Goal: Complete Application Form: Complete application form

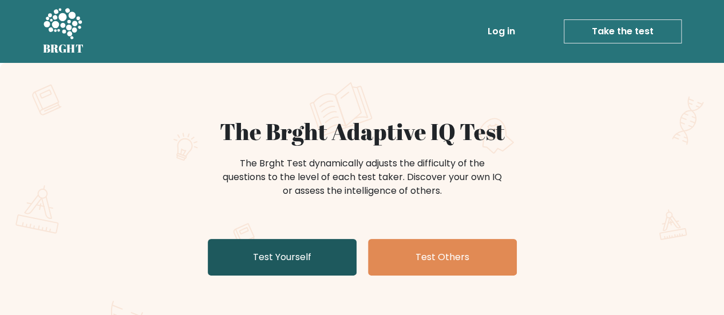
click at [301, 260] on link "Test Yourself" at bounding box center [282, 257] width 149 height 37
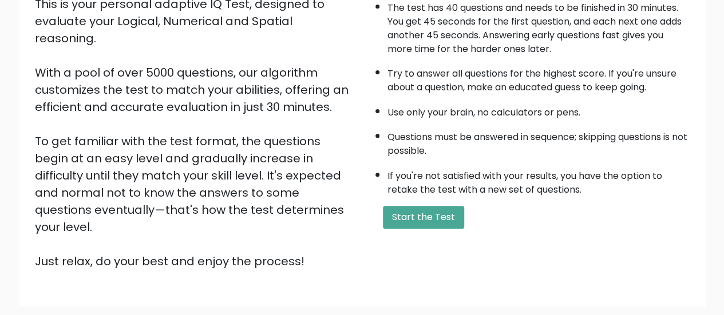
scroll to position [146, 0]
click at [422, 208] on button "Start the Test" at bounding box center [423, 216] width 81 height 23
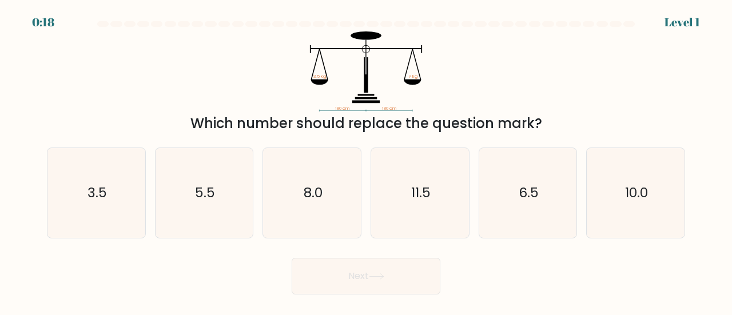
click at [422, 208] on icon "11.5" at bounding box center [420, 193] width 90 height 90
click at [367, 161] on input "d. 11.5" at bounding box center [366, 159] width 1 height 3
radio input "true"
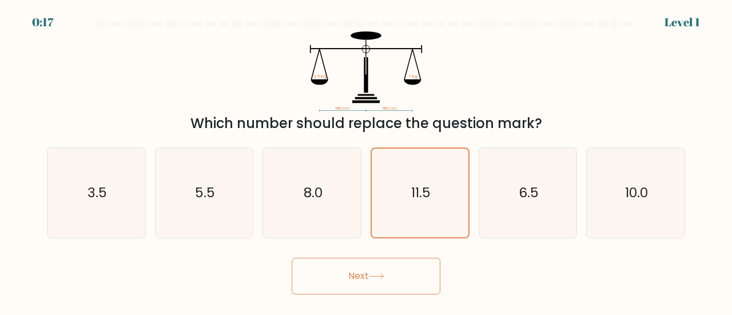
click at [373, 292] on button "Next" at bounding box center [366, 276] width 149 height 37
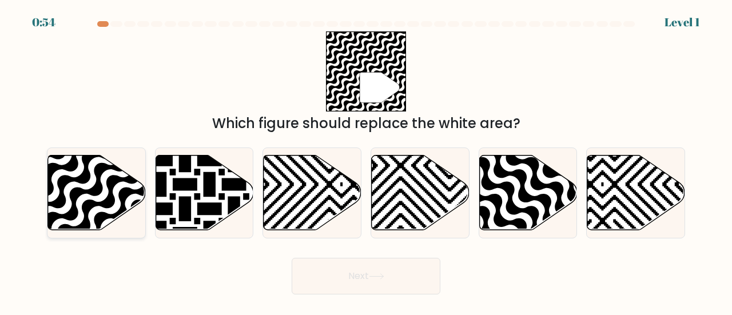
click at [97, 184] on icon at bounding box center [63, 153] width 197 height 197
click at [366, 161] on input "a." at bounding box center [366, 159] width 1 height 3
radio input "true"
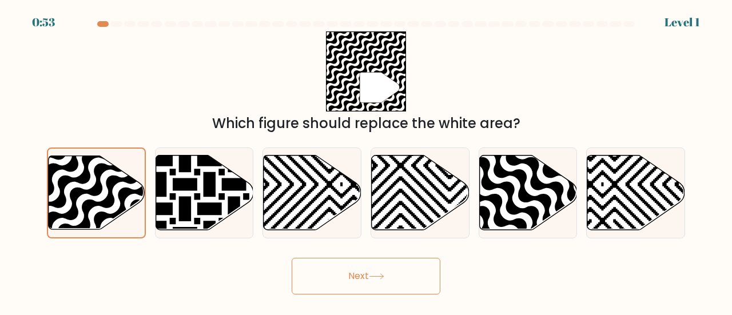
click at [335, 288] on button "Next" at bounding box center [366, 276] width 149 height 37
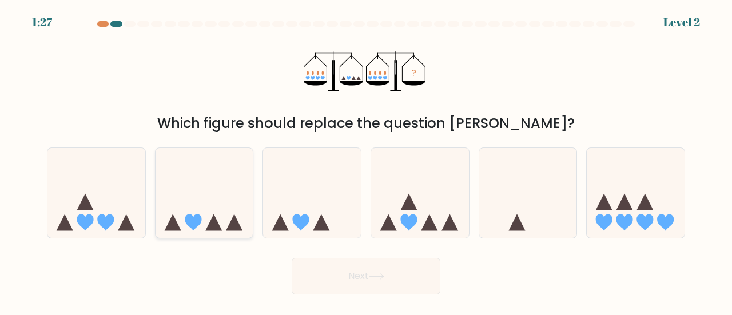
click at [191, 220] on icon at bounding box center [193, 222] width 17 height 17
click at [366, 161] on input "b." at bounding box center [366, 159] width 1 height 3
radio input "true"
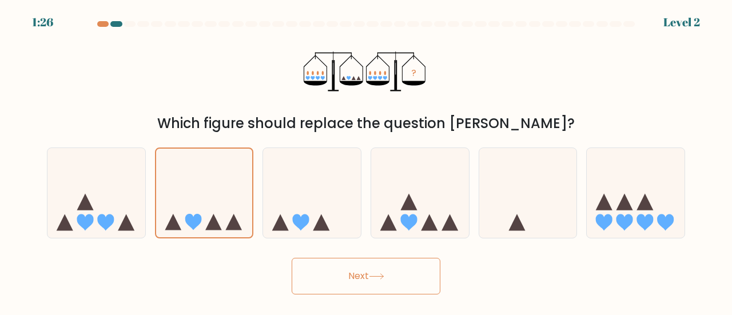
click at [351, 276] on button "Next" at bounding box center [366, 276] width 149 height 37
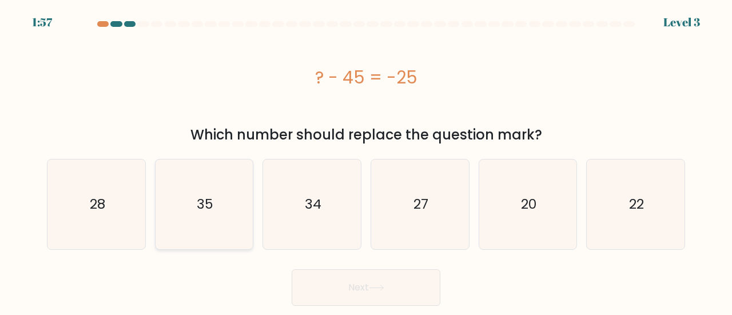
click at [229, 227] on icon "35" at bounding box center [205, 205] width 90 height 90
click at [366, 161] on input "b. 35" at bounding box center [366, 159] width 1 height 3
radio input "true"
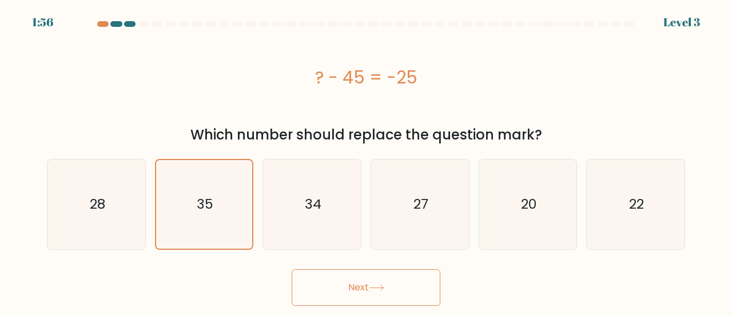
click at [348, 277] on button "Next" at bounding box center [366, 287] width 149 height 37
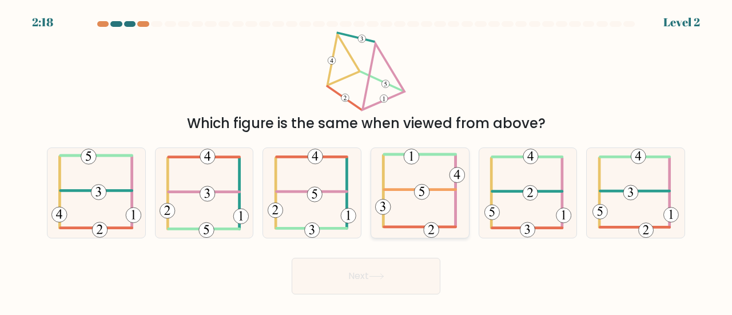
click at [413, 211] on icon at bounding box center [420, 193] width 90 height 90
click at [367, 161] on input "d." at bounding box center [366, 159] width 1 height 3
radio input "true"
click at [388, 272] on button "Next" at bounding box center [366, 276] width 149 height 37
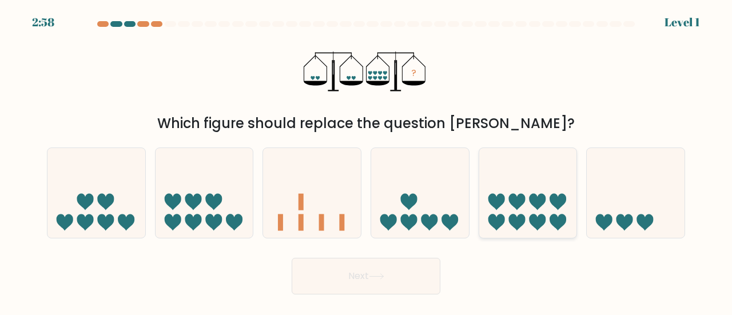
click at [516, 219] on icon at bounding box center [517, 222] width 17 height 17
click at [367, 161] on input "e." at bounding box center [366, 159] width 1 height 3
radio input "true"
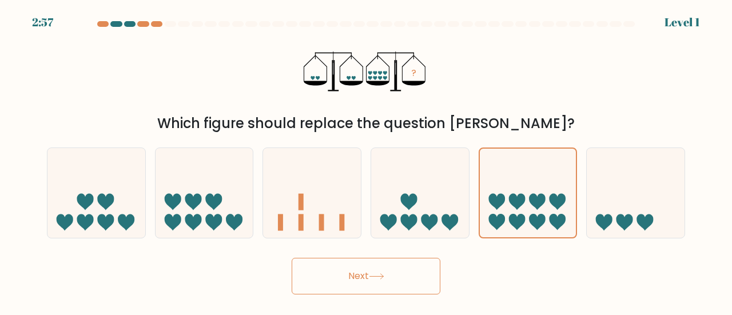
click at [396, 272] on button "Next" at bounding box center [366, 276] width 149 height 37
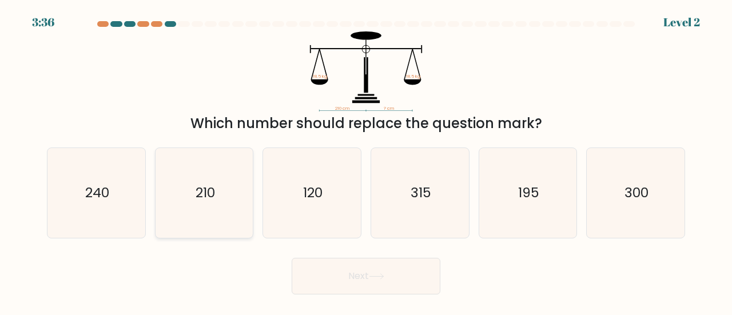
click at [207, 194] on text "210" at bounding box center [205, 192] width 19 height 19
click at [366, 161] on input "b. 210" at bounding box center [366, 159] width 1 height 3
radio input "true"
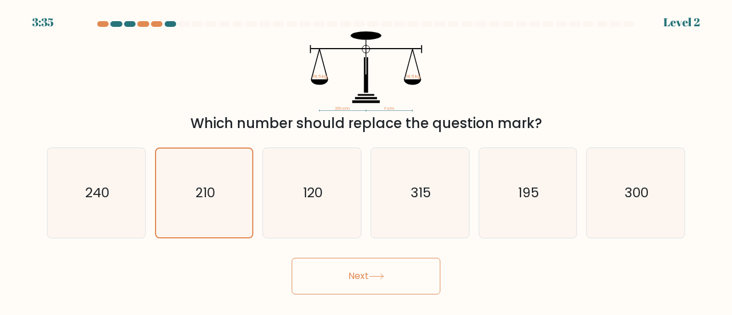
click at [360, 288] on button "Next" at bounding box center [366, 276] width 149 height 37
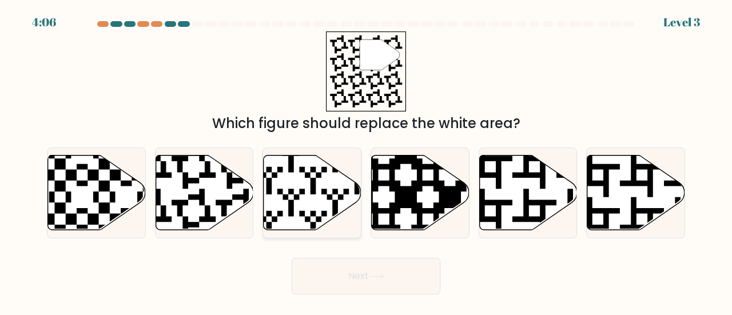
click at [303, 220] on icon at bounding box center [313, 192] width 98 height 75
click at [366, 161] on input "c." at bounding box center [366, 159] width 1 height 3
radio input "true"
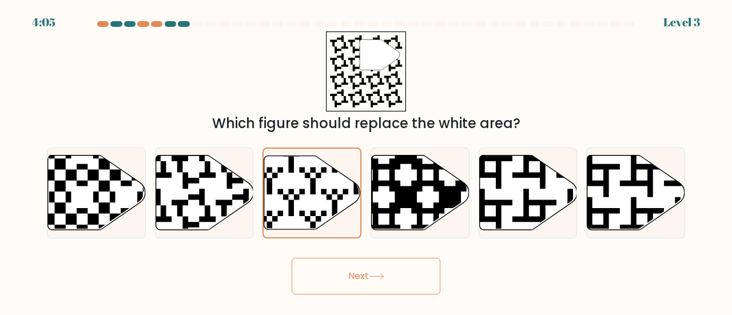
click at [345, 273] on button "Next" at bounding box center [366, 276] width 149 height 37
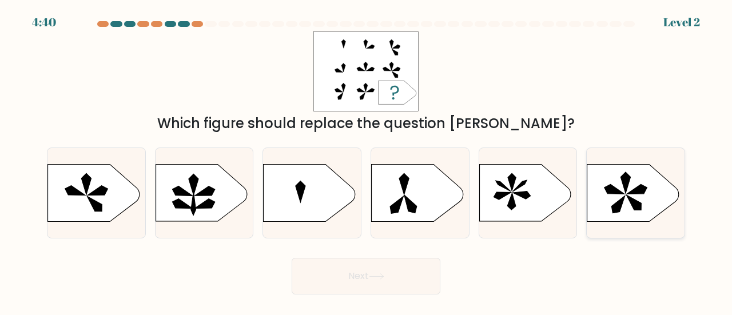
click at [625, 204] on icon at bounding box center [633, 193] width 92 height 57
click at [367, 161] on input "f." at bounding box center [366, 159] width 1 height 3
radio input "true"
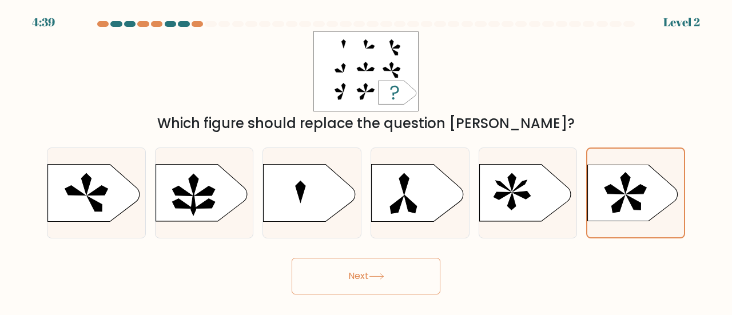
click at [413, 275] on button "Next" at bounding box center [366, 276] width 149 height 37
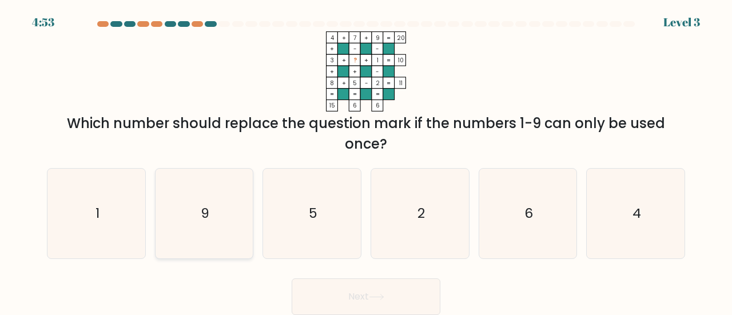
click at [223, 227] on icon "9" at bounding box center [205, 214] width 90 height 90
click at [366, 161] on input "b. 9" at bounding box center [366, 159] width 1 height 3
radio input "true"
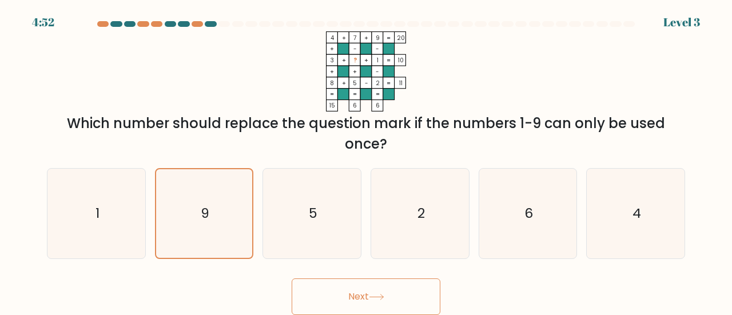
click at [326, 295] on button "Next" at bounding box center [366, 297] width 149 height 37
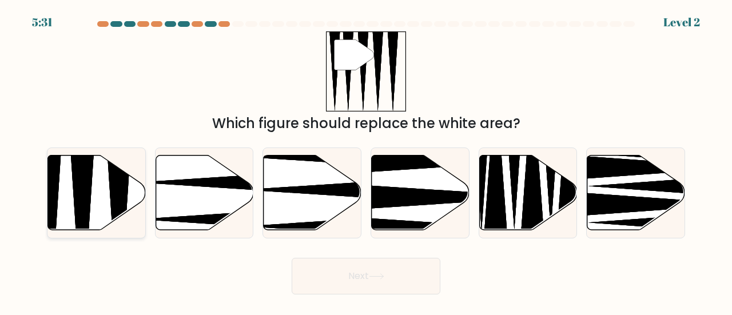
click at [116, 201] on icon at bounding box center [118, 233] width 25 height 194
click at [366, 161] on input "a." at bounding box center [366, 159] width 1 height 3
radio input "true"
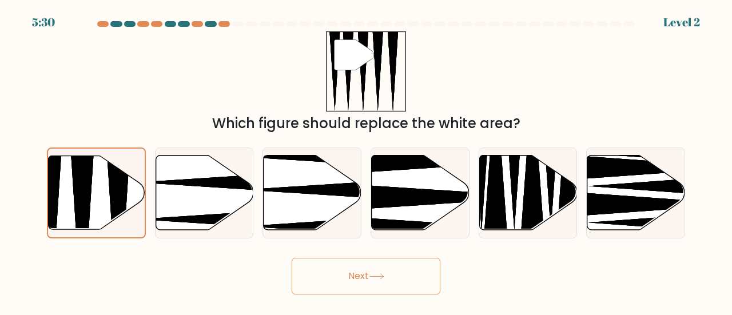
click at [343, 280] on button "Next" at bounding box center [366, 276] width 149 height 37
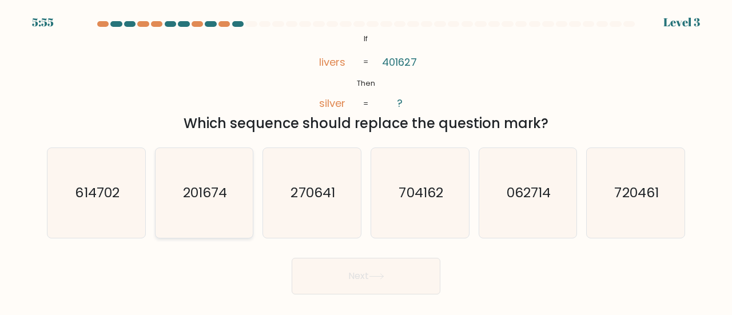
click at [189, 187] on text "201674" at bounding box center [205, 192] width 44 height 19
click at [366, 161] on input "b. 201674" at bounding box center [366, 159] width 1 height 3
radio input "true"
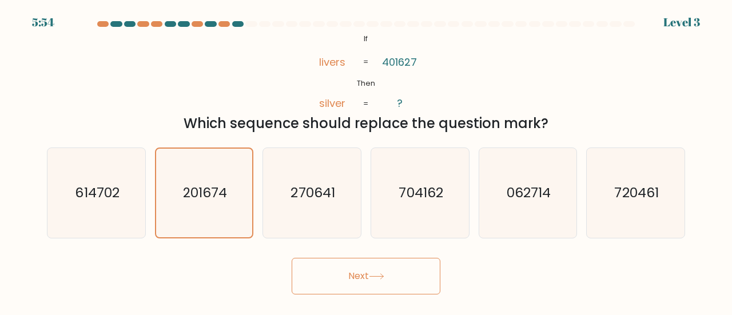
click at [339, 273] on button "Next" at bounding box center [366, 276] width 149 height 37
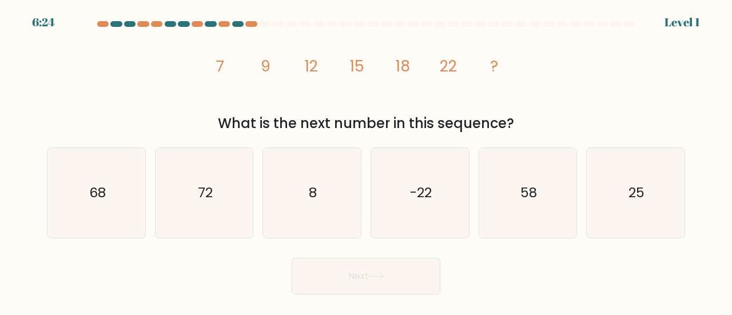
drag, startPoint x: 210, startPoint y: 59, endPoint x: 544, endPoint y: 118, distance: 338.7
click at [544, 118] on div "image/svg+xml 7 9 12 15 18 22 ? What is the next number in this sequence?" at bounding box center [366, 82] width 652 height 102
copy div "7 9 12 15 18 22 ? What is the next number in this sequence?"
click at [564, 57] on div "image/svg+xml 7 9 12 15 18 22 ? What is the next number in this sequence?" at bounding box center [366, 82] width 652 height 102
click at [322, 177] on icon "8" at bounding box center [312, 193] width 90 height 90
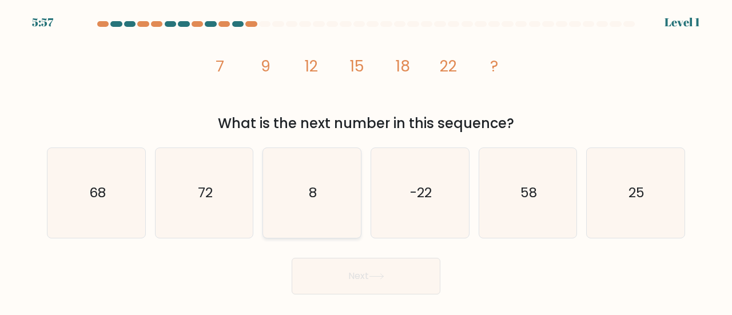
click at [366, 161] on input "c. 8" at bounding box center [366, 159] width 1 height 3
radio input "true"
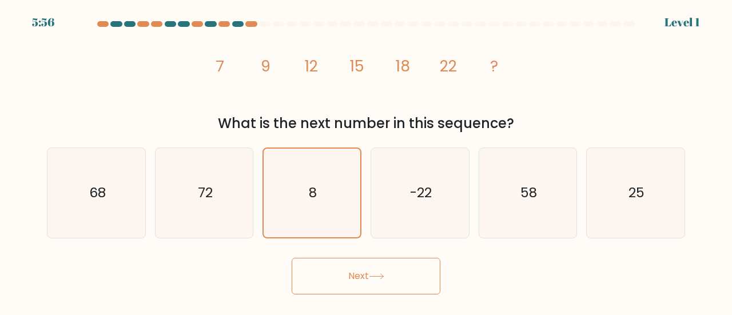
click at [373, 268] on button "Next" at bounding box center [366, 276] width 149 height 37
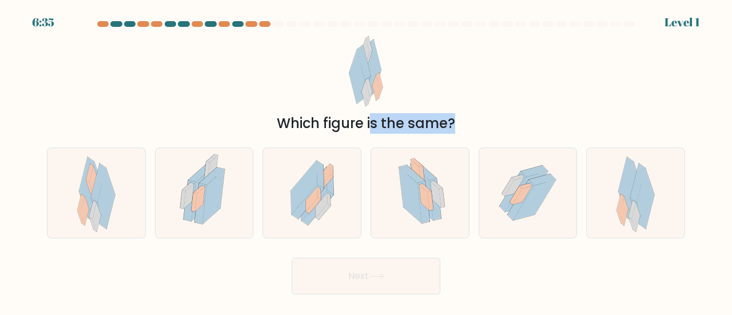
drag, startPoint x: 318, startPoint y: 55, endPoint x: 630, endPoint y: 291, distance: 390.8
click at [630, 291] on form at bounding box center [366, 157] width 732 height 273
click at [566, 269] on div "Next" at bounding box center [366, 273] width 652 height 42
click at [230, 221] on icon at bounding box center [204, 193] width 62 height 90
click at [366, 161] on input "b." at bounding box center [366, 159] width 1 height 3
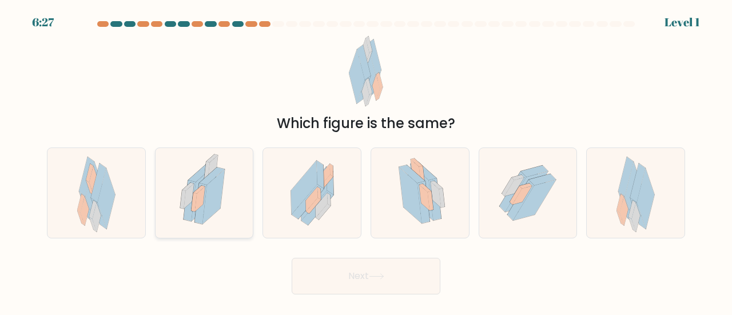
radio input "true"
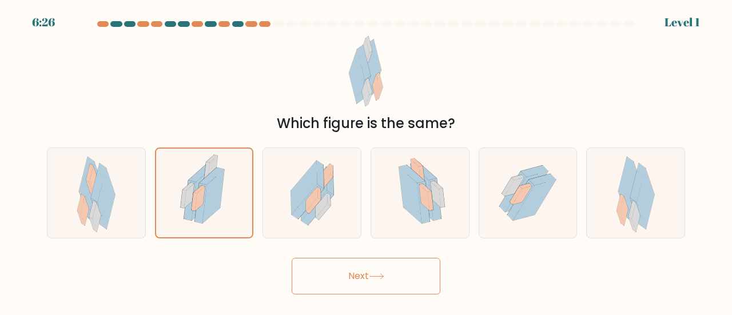
click at [330, 285] on button "Next" at bounding box center [366, 276] width 149 height 37
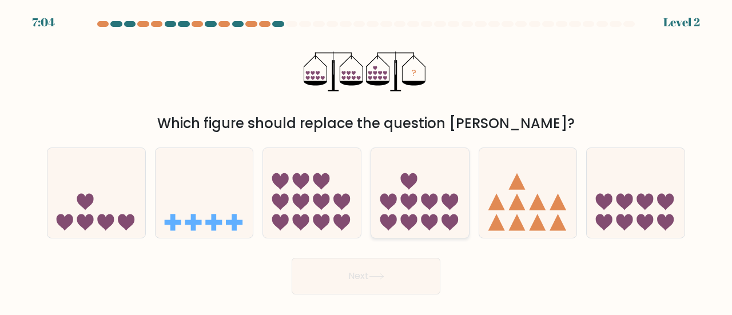
click at [429, 221] on icon at bounding box center [430, 222] width 17 height 17
click at [367, 161] on input "d." at bounding box center [366, 159] width 1 height 3
radio input "true"
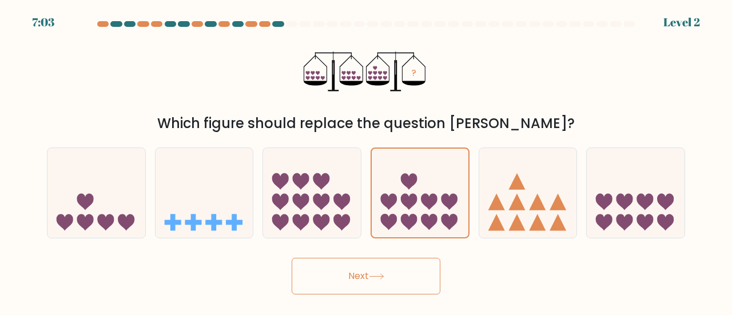
click at [378, 272] on button "Next" at bounding box center [366, 276] width 149 height 37
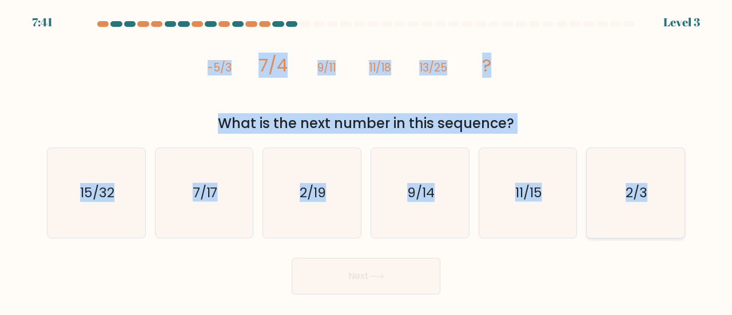
drag, startPoint x: 201, startPoint y: 63, endPoint x: 666, endPoint y: 188, distance: 481.6
click at [666, 188] on form at bounding box center [366, 157] width 732 height 273
copy form "-5/3 7/4 9/11 11/18 13/25 ? What is the next number in this sequence? a. 15/32 …"
click at [529, 76] on div "image/svg+xml -5/3 7/4 9/11 11/18 13/25 ? What is the next number in this seque…" at bounding box center [366, 82] width 652 height 102
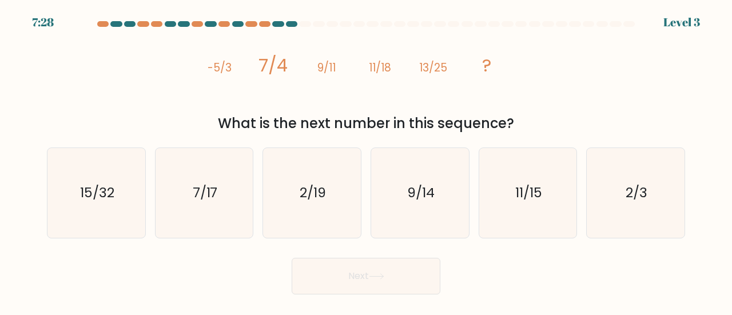
drag, startPoint x: 196, startPoint y: 62, endPoint x: 534, endPoint y: 125, distance: 344.0
click at [534, 125] on div "image/svg+xml -5/3 7/4 9/11 11/18 13/25 ? What is the next number in this seque…" at bounding box center [366, 82] width 652 height 102
copy div "-5/3 7/4 9/11 11/18 13/25 ? What is the next number in this sequence?"
click at [130, 190] on icon "15/32" at bounding box center [96, 193] width 90 height 90
click at [366, 161] on input "a. 15/32" at bounding box center [366, 159] width 1 height 3
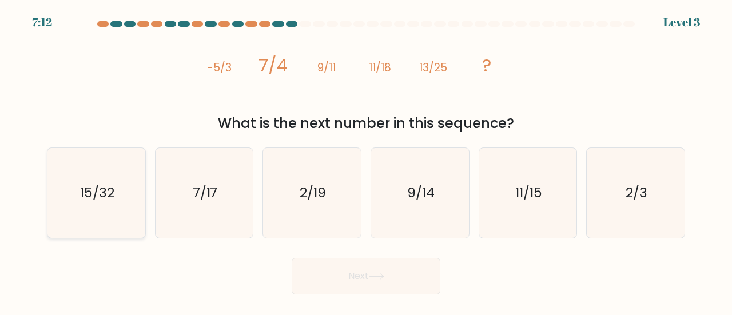
radio input "true"
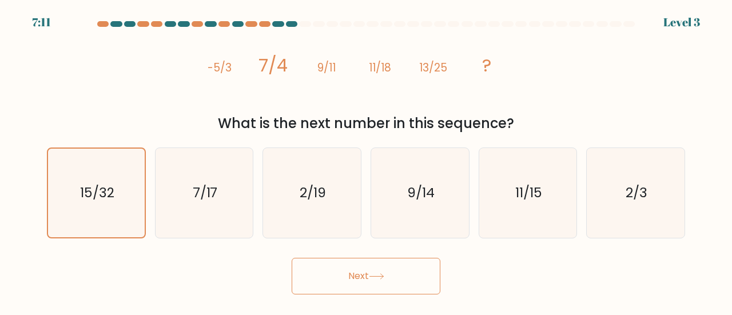
click at [339, 269] on button "Next" at bounding box center [366, 276] width 149 height 37
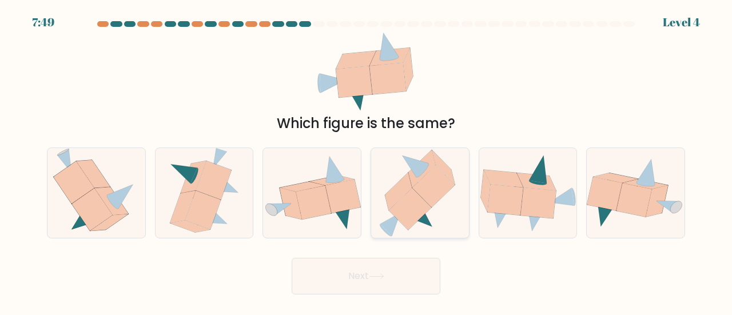
click at [428, 201] on icon at bounding box center [433, 187] width 42 height 42
click at [367, 161] on input "d." at bounding box center [366, 159] width 1 height 3
radio input "true"
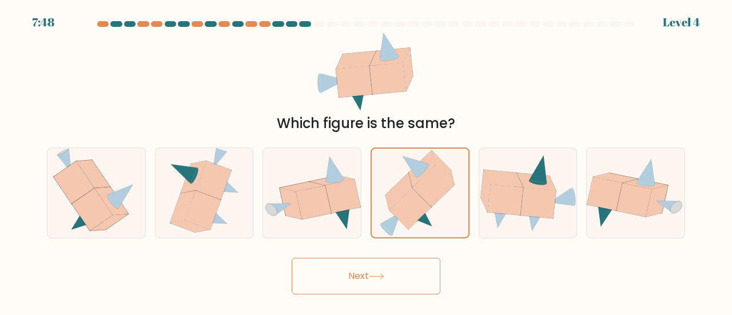
click at [395, 271] on button "Next" at bounding box center [366, 276] width 149 height 37
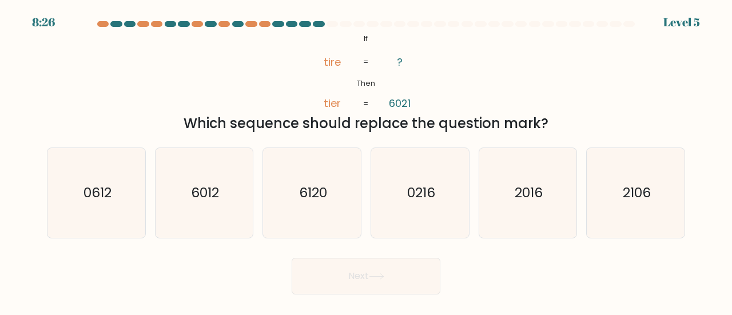
drag, startPoint x: 313, startPoint y: 46, endPoint x: 551, endPoint y: 121, distance: 249.3
click at [551, 121] on div "@import url('https://fonts.googleapis.com/css?family=Abril+Fatface:400,100,100i…" at bounding box center [366, 82] width 652 height 102
copy div "tire tier ? 6021 = = Which sequence should replace the question mark?"
click at [473, 81] on div "@import url('https://fonts.googleapis.com/css?family=Abril+Fatface:400,100,100i…" at bounding box center [366, 82] width 652 height 102
drag, startPoint x: 361, startPoint y: 36, endPoint x: 551, endPoint y: 120, distance: 207.5
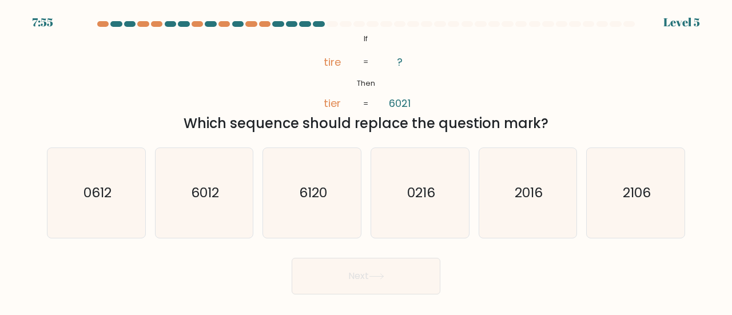
click at [551, 120] on div "@import url('https://fonts.googleapis.com/css?family=Abril+Fatface:400,100,100i…" at bounding box center [366, 82] width 652 height 102
copy div "If Then tire tier ? 6021 = = Which sequence should replace the question mark?"
click at [436, 75] on div "@import url('https://fonts.googleapis.com/css?family=Abril+Fatface:400,100,100i…" at bounding box center [366, 82] width 652 height 102
click at [207, 189] on text "6012" at bounding box center [205, 192] width 28 height 19
click at [366, 161] on input "b. 6012" at bounding box center [366, 159] width 1 height 3
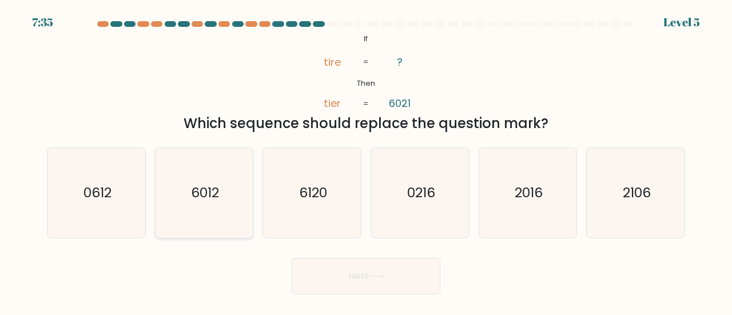
radio input "true"
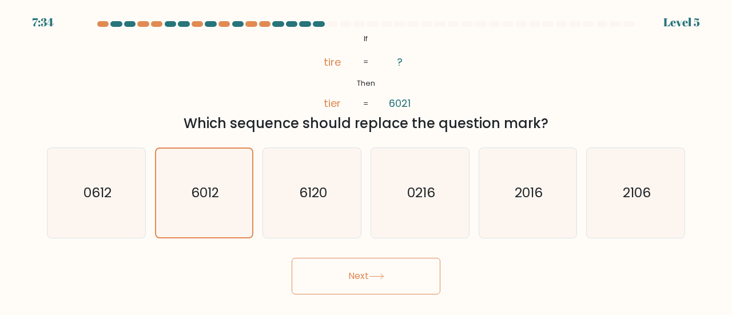
click at [362, 284] on button "Next" at bounding box center [366, 276] width 149 height 37
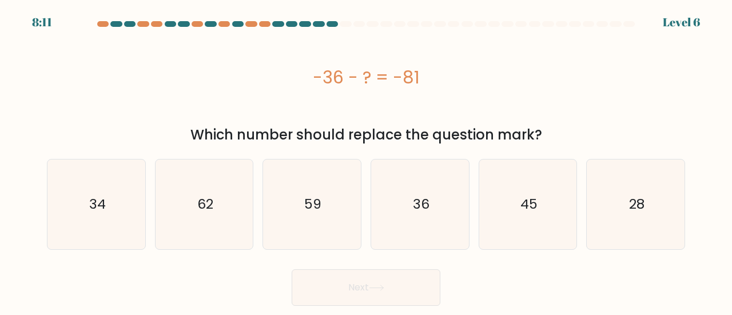
drag, startPoint x: 315, startPoint y: 78, endPoint x: 549, endPoint y: 128, distance: 239.2
click at [549, 128] on div "-36 - ? = -81 Which number should replace the question mark?" at bounding box center [366, 88] width 652 height 114
copy div "-36 - ? = -81 Which number should replace the question mark?"
click at [519, 196] on icon "45" at bounding box center [528, 205] width 90 height 90
click at [367, 161] on input "e. 45" at bounding box center [366, 159] width 1 height 3
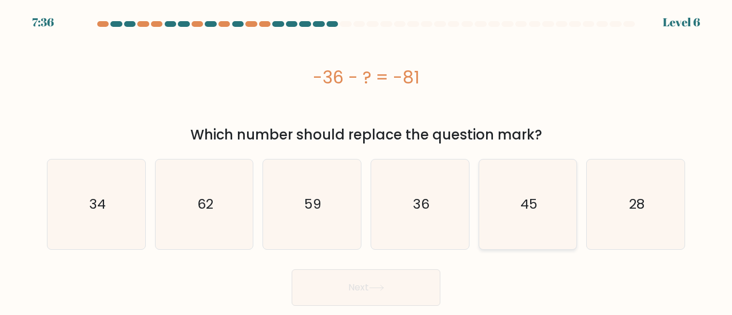
radio input "true"
click at [373, 284] on button "Next" at bounding box center [366, 287] width 149 height 37
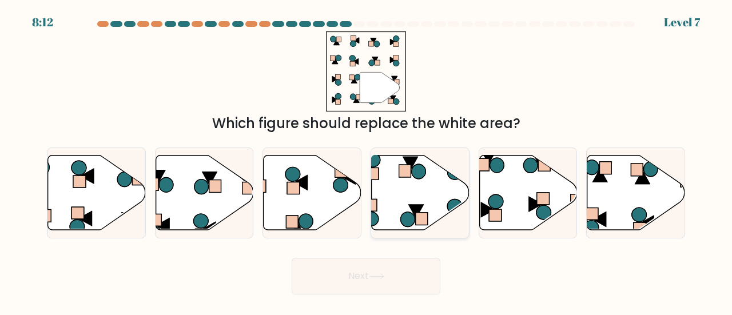
click at [402, 200] on icon at bounding box center [421, 192] width 98 height 75
click at [367, 161] on input "d." at bounding box center [366, 159] width 1 height 3
radio input "true"
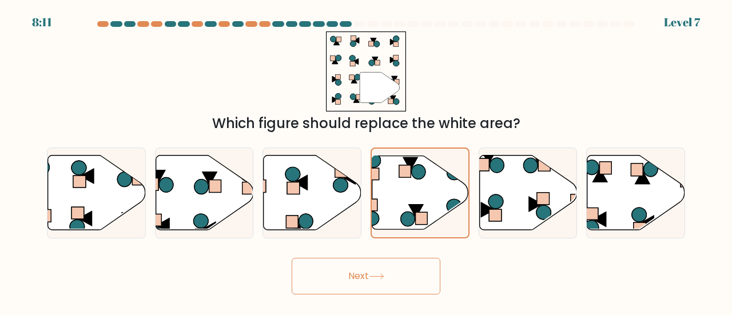
click at [368, 278] on button "Next" at bounding box center [366, 276] width 149 height 37
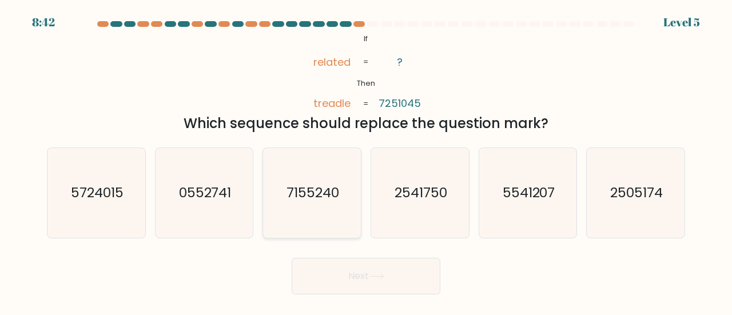
click at [347, 166] on icon "7155240" at bounding box center [312, 193] width 90 height 90
click at [366, 161] on input "c. 7155240" at bounding box center [366, 159] width 1 height 3
radio input "true"
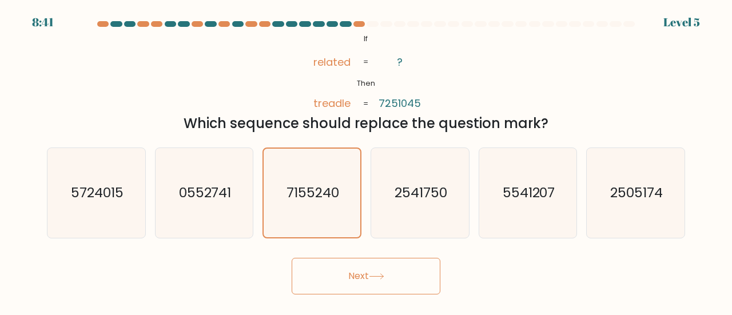
click at [356, 286] on button "Next" at bounding box center [366, 276] width 149 height 37
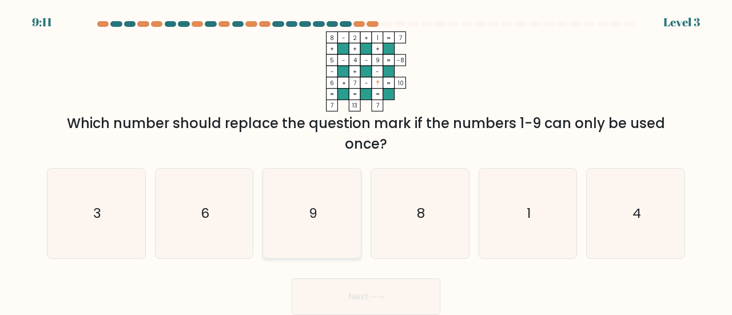
click at [308, 223] on icon "9" at bounding box center [312, 214] width 90 height 90
click at [366, 161] on input "c. 9" at bounding box center [366, 159] width 1 height 3
radio input "true"
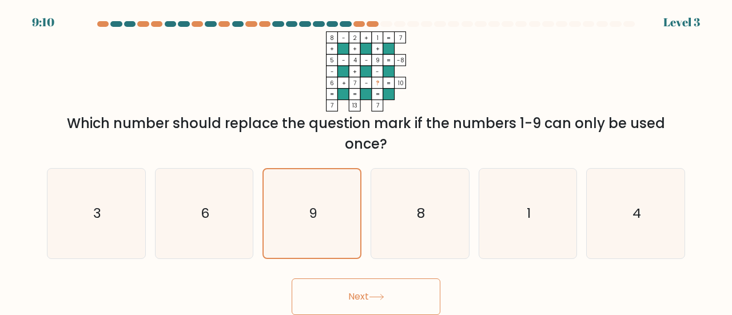
click at [376, 295] on icon at bounding box center [376, 297] width 15 height 6
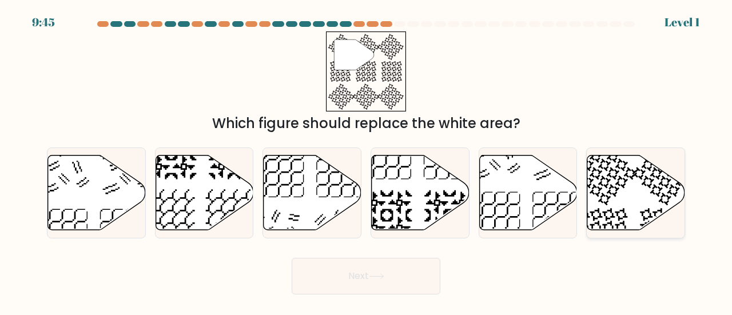
click at [597, 188] on icon at bounding box center [636, 192] width 98 height 75
click at [367, 161] on input "f." at bounding box center [366, 159] width 1 height 3
radio input "true"
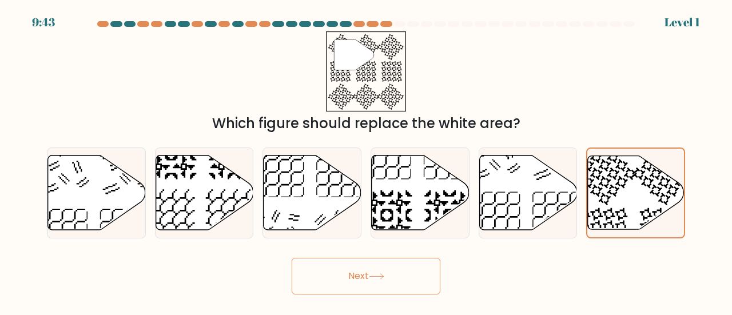
click at [396, 279] on button "Next" at bounding box center [366, 276] width 149 height 37
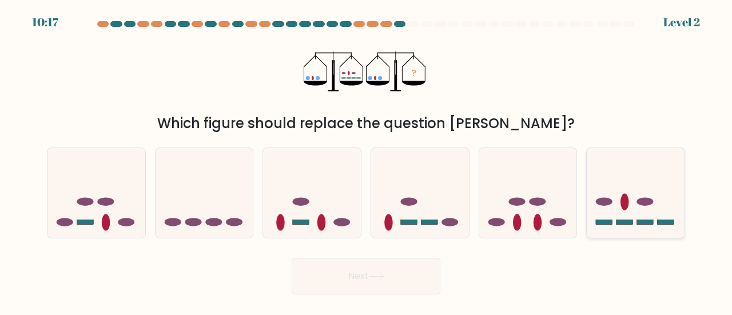
click at [602, 206] on icon at bounding box center [636, 193] width 98 height 81
click at [367, 161] on input "f." at bounding box center [366, 159] width 1 height 3
radio input "true"
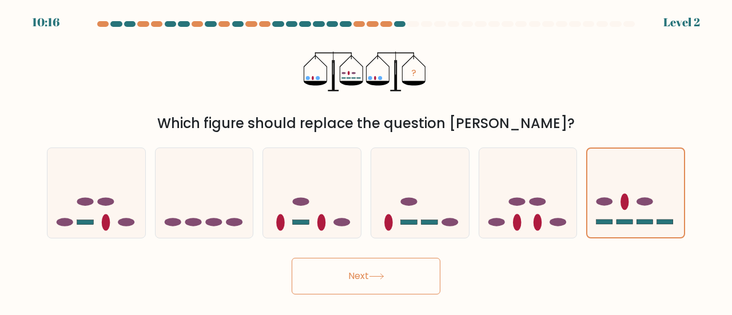
click at [412, 276] on button "Next" at bounding box center [366, 276] width 149 height 37
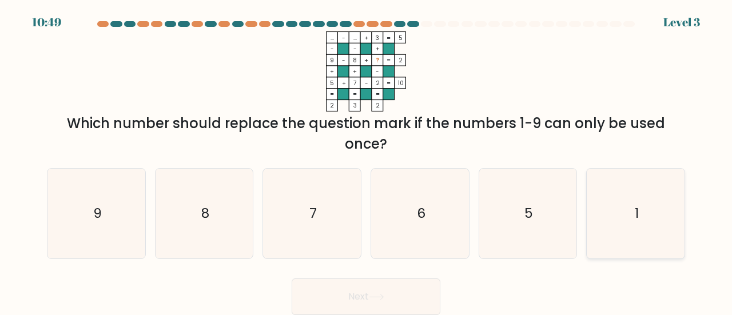
click at [605, 209] on icon "1" at bounding box center [636, 214] width 90 height 90
click at [367, 161] on input "f. 1" at bounding box center [366, 159] width 1 height 3
radio input "true"
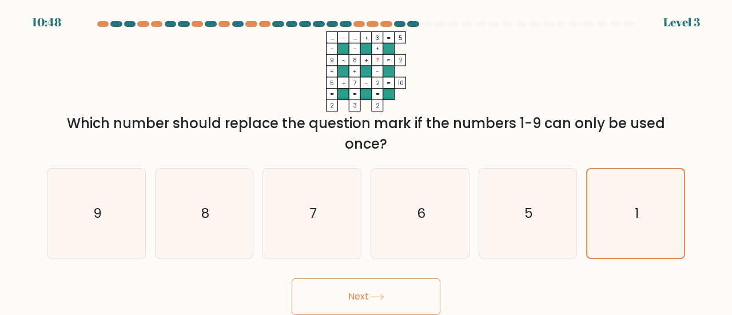
click at [394, 296] on button "Next" at bounding box center [366, 297] width 149 height 37
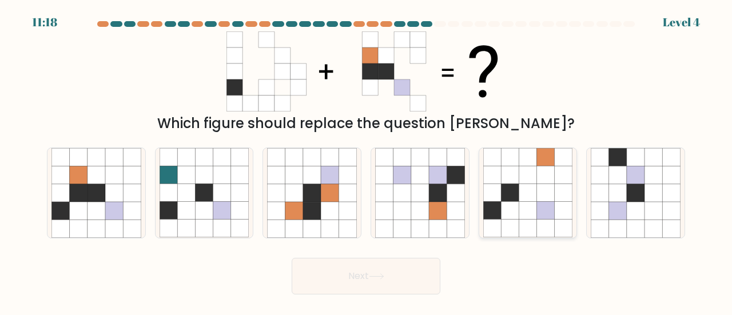
click at [503, 205] on icon at bounding box center [510, 211] width 18 height 18
click at [367, 161] on input "e." at bounding box center [366, 159] width 1 height 3
radio input "true"
click at [396, 277] on button "Next" at bounding box center [366, 276] width 149 height 37
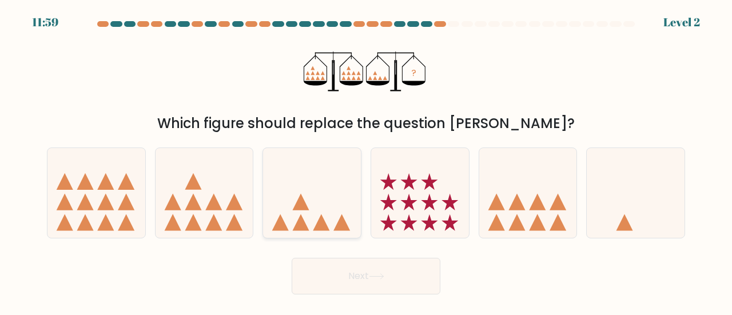
click at [317, 214] on icon at bounding box center [312, 193] width 98 height 81
click at [366, 161] on input "c." at bounding box center [366, 159] width 1 height 3
radio input "true"
click at [359, 284] on button "Next" at bounding box center [366, 276] width 149 height 37
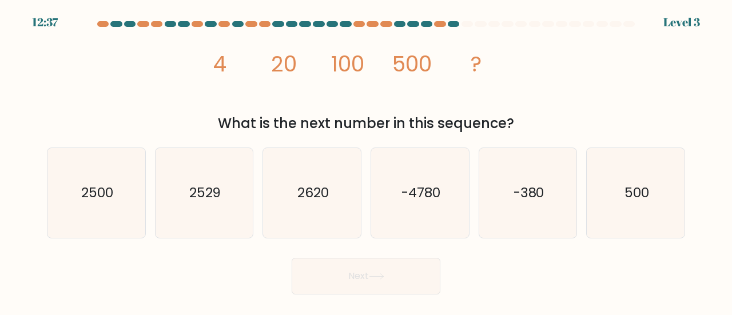
drag, startPoint x: 208, startPoint y: 63, endPoint x: 522, endPoint y: 126, distance: 320.3
click at [522, 126] on div "image/svg+xml 4 20 100 500 ? What is the next number in this sequence?" at bounding box center [366, 82] width 652 height 102
copy div "4 20 100 500 ? What is the next number in this sequence?"
click at [101, 205] on icon "2500" at bounding box center [96, 193] width 90 height 90
click at [366, 161] on input "a. 2500" at bounding box center [366, 159] width 1 height 3
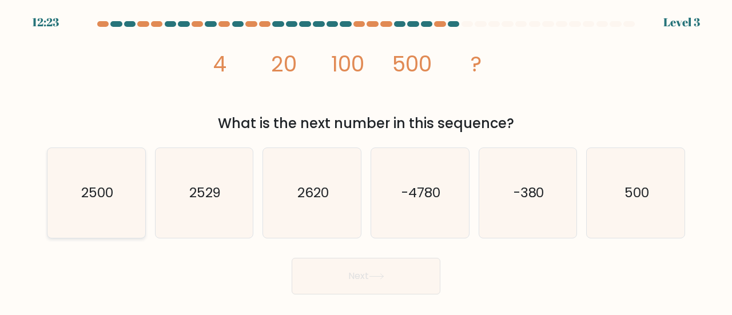
radio input "true"
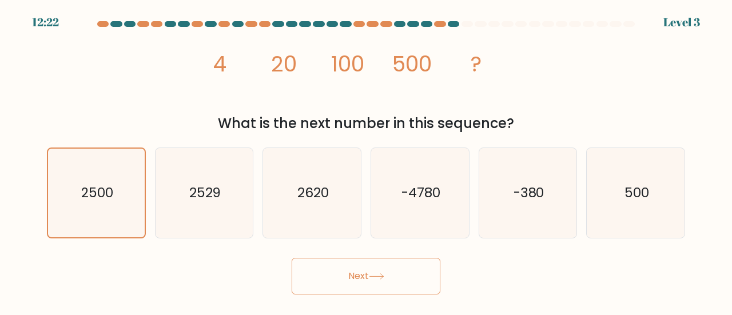
click at [335, 275] on button "Next" at bounding box center [366, 276] width 149 height 37
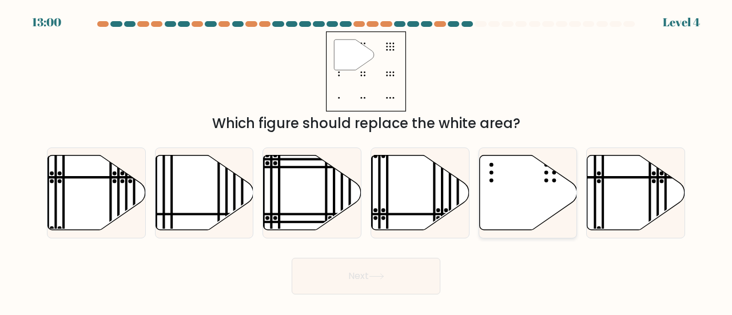
click at [498, 174] on icon at bounding box center [528, 192] width 98 height 75
click at [367, 161] on input "e." at bounding box center [366, 159] width 1 height 3
radio input "true"
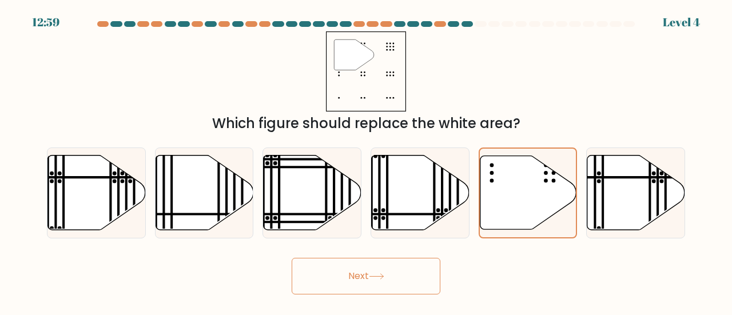
click at [372, 275] on icon at bounding box center [376, 276] width 15 height 6
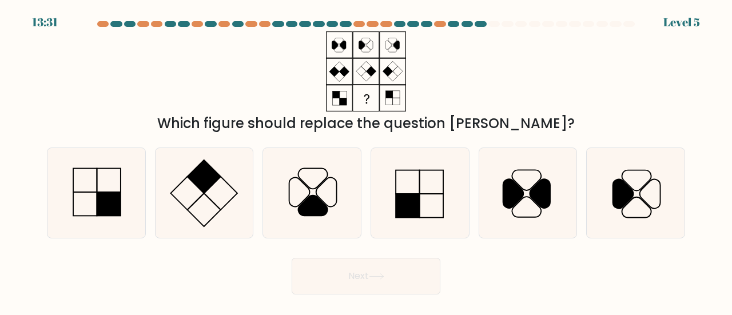
drag, startPoint x: 317, startPoint y: 42, endPoint x: 537, endPoint y: 113, distance: 230.4
click at [537, 113] on div "Which figure should replace the question mark?" at bounding box center [366, 82] width 652 height 102
click at [556, 84] on div "Which figure should replace the question mark?" at bounding box center [366, 82] width 652 height 102
click at [517, 190] on icon at bounding box center [513, 194] width 21 height 29
click at [367, 161] on input "e." at bounding box center [366, 159] width 1 height 3
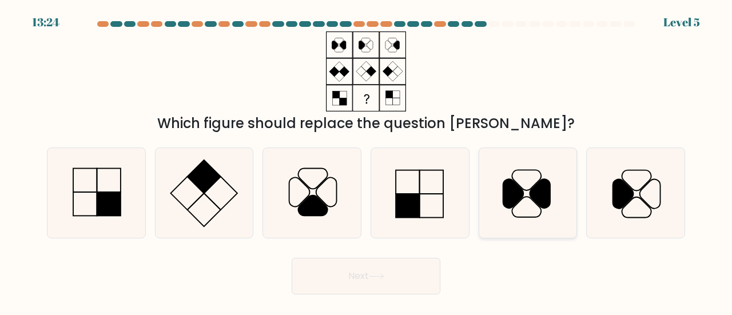
radio input "true"
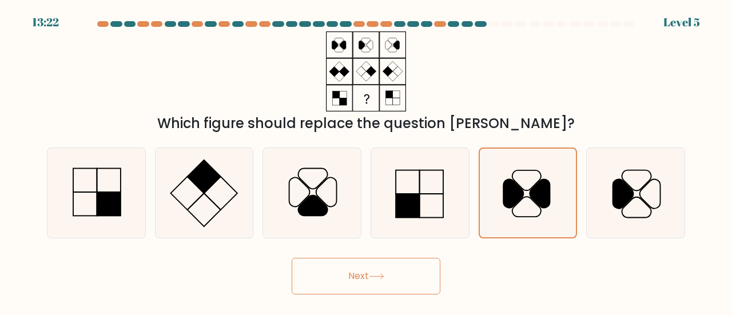
click at [370, 283] on button "Next" at bounding box center [366, 276] width 149 height 37
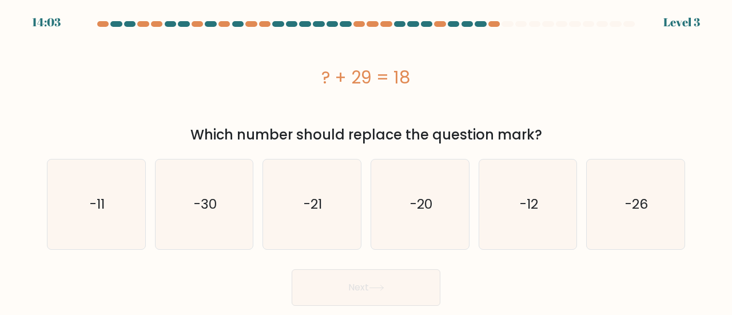
drag, startPoint x: 321, startPoint y: 76, endPoint x: 558, endPoint y: 133, distance: 243.6
click at [558, 133] on div "? + 29 = 18 Which number should replace the question mark?" at bounding box center [366, 88] width 652 height 114
copy div "? + 29 = 18 Which number should replace the question mark?"
click at [120, 213] on icon "-11" at bounding box center [96, 205] width 90 height 90
click at [366, 161] on input "a. -11" at bounding box center [366, 159] width 1 height 3
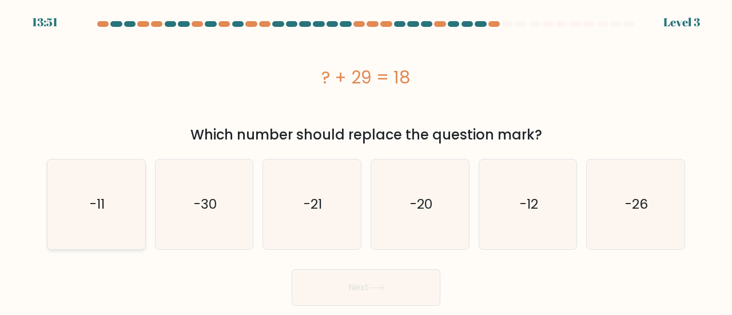
radio input "true"
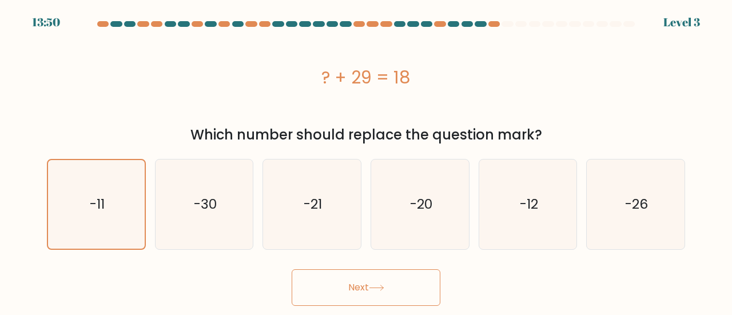
click at [341, 282] on button "Next" at bounding box center [366, 287] width 149 height 37
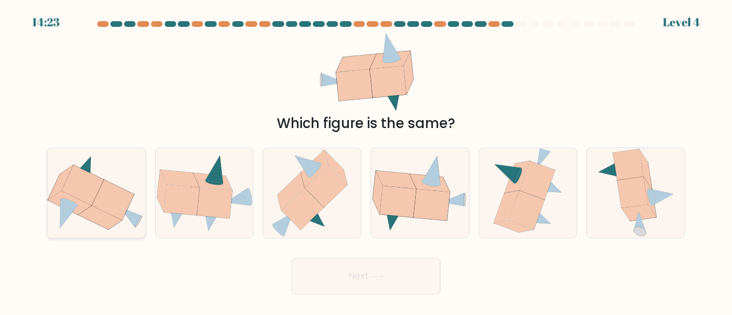
click at [114, 213] on icon at bounding box center [113, 200] width 42 height 41
click at [366, 161] on input "a." at bounding box center [366, 159] width 1 height 3
radio input "true"
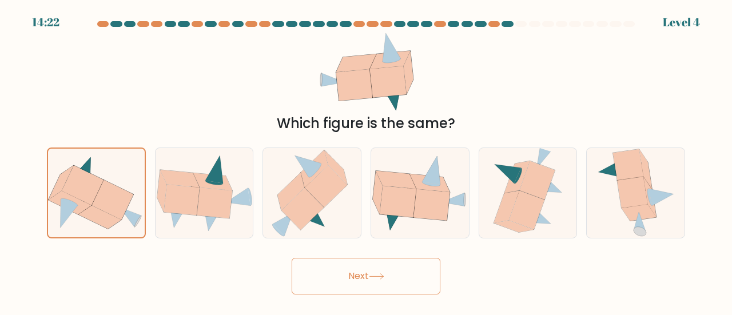
click at [356, 291] on button "Next" at bounding box center [366, 276] width 149 height 37
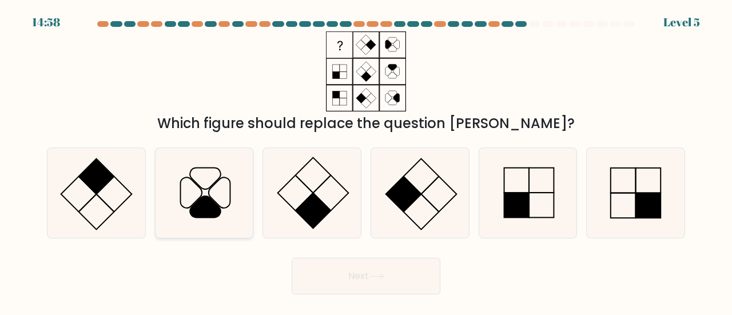
click at [244, 205] on icon at bounding box center [205, 193] width 90 height 90
click at [366, 161] on input "b." at bounding box center [366, 159] width 1 height 3
radio input "true"
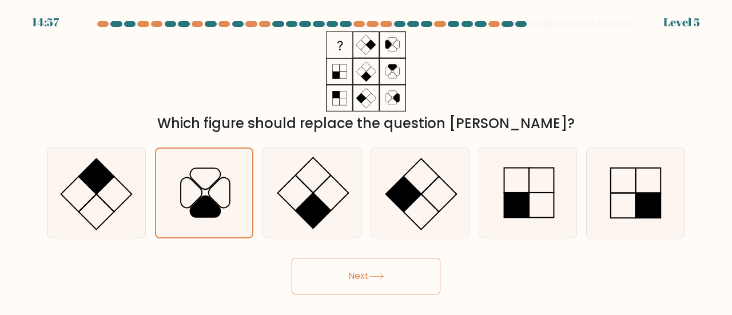
click at [383, 285] on button "Next" at bounding box center [366, 276] width 149 height 37
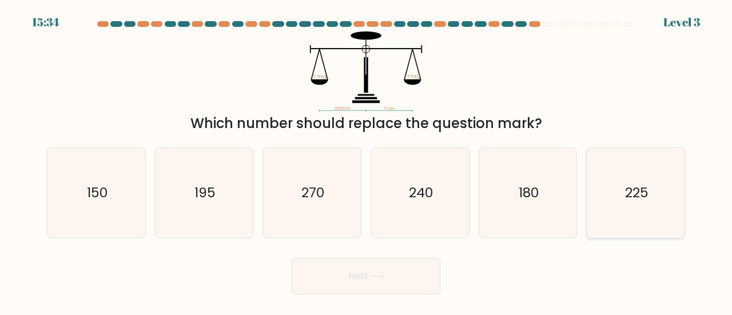
click at [612, 200] on icon "225" at bounding box center [636, 193] width 90 height 90
click at [367, 161] on input "f. 225" at bounding box center [366, 159] width 1 height 3
radio input "true"
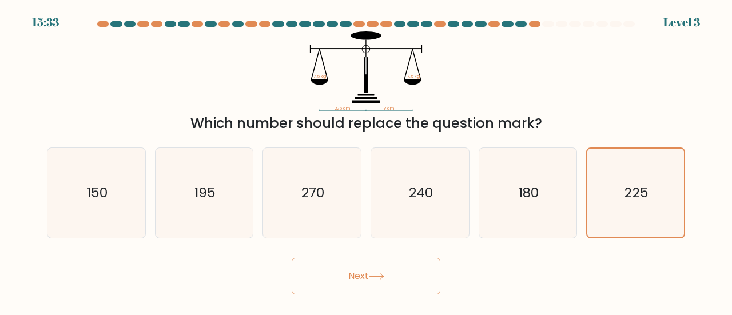
click at [396, 285] on button "Next" at bounding box center [366, 276] width 149 height 37
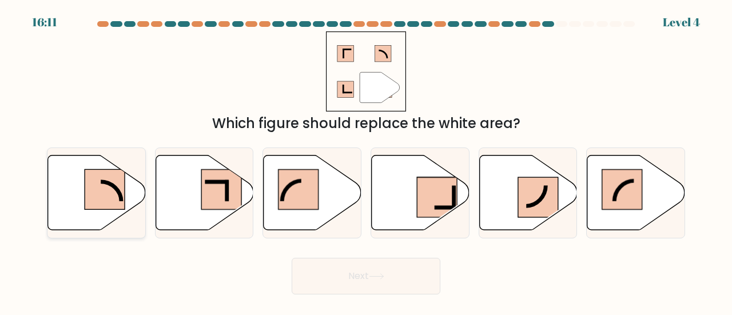
click at [81, 196] on icon at bounding box center [101, 202] width 42 height 40
click at [366, 161] on input "a." at bounding box center [366, 159] width 1 height 3
radio input "true"
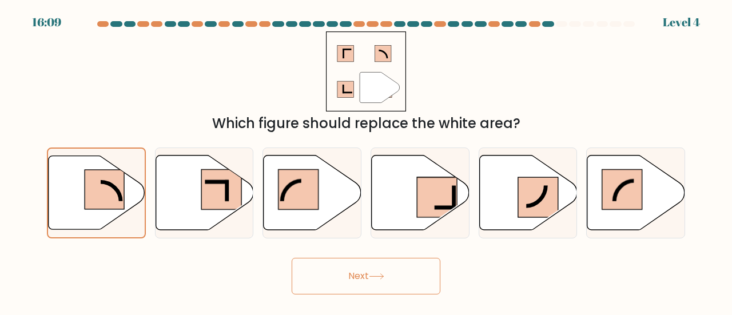
click at [345, 265] on button "Next" at bounding box center [366, 276] width 149 height 37
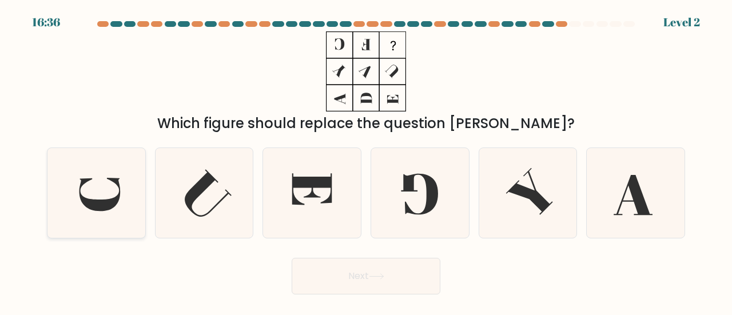
click at [129, 199] on icon at bounding box center [96, 193] width 90 height 90
click at [366, 161] on input "a." at bounding box center [366, 159] width 1 height 3
radio input "true"
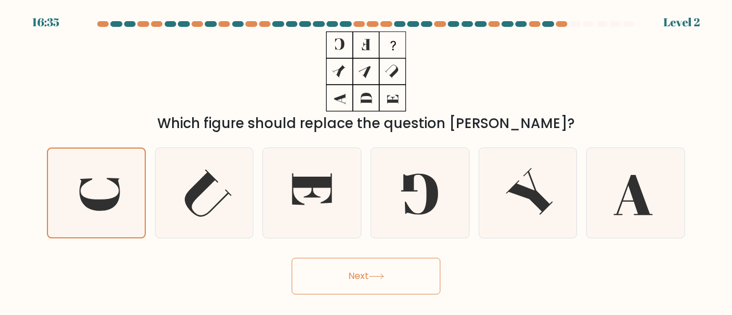
click at [378, 284] on button "Next" at bounding box center [366, 276] width 149 height 37
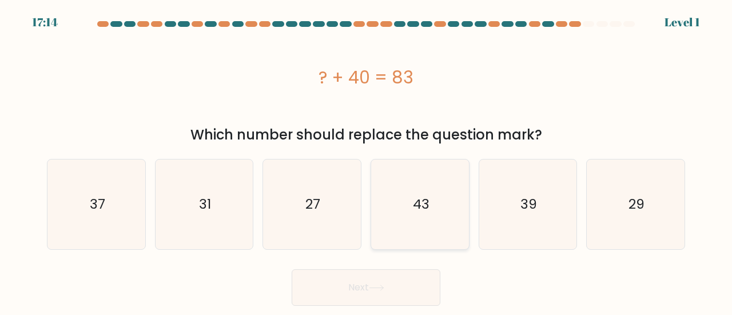
click at [425, 221] on icon "43" at bounding box center [420, 205] width 90 height 90
click at [367, 161] on input "d. 43" at bounding box center [366, 159] width 1 height 3
radio input "true"
click at [383, 280] on button "Next" at bounding box center [366, 287] width 149 height 37
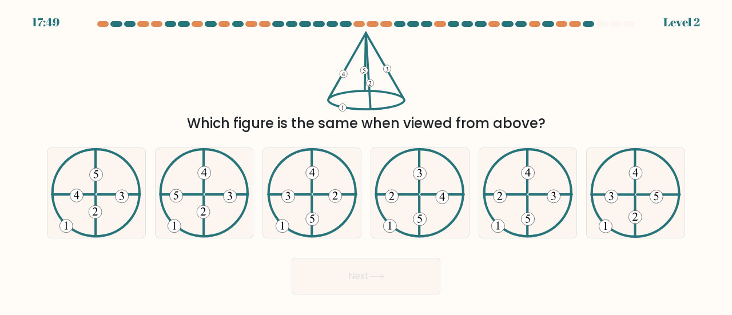
drag, startPoint x: 429, startPoint y: 219, endPoint x: 352, endPoint y: 285, distance: 101.8
click at [352, 285] on form at bounding box center [366, 157] width 732 height 273
click at [95, 173] on icon at bounding box center [96, 174] width 5 height 8
click at [366, 161] on input "a." at bounding box center [366, 159] width 1 height 3
radio input "true"
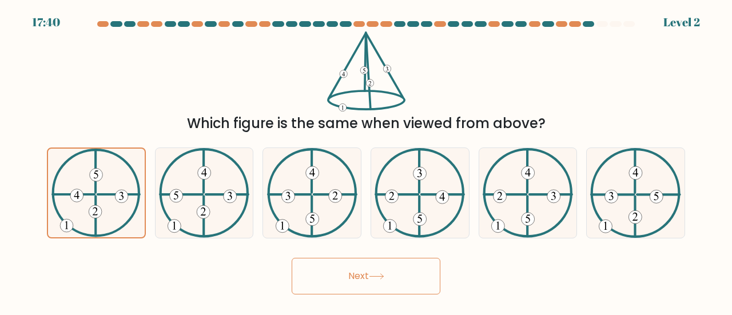
click at [356, 271] on button "Next" at bounding box center [366, 276] width 149 height 37
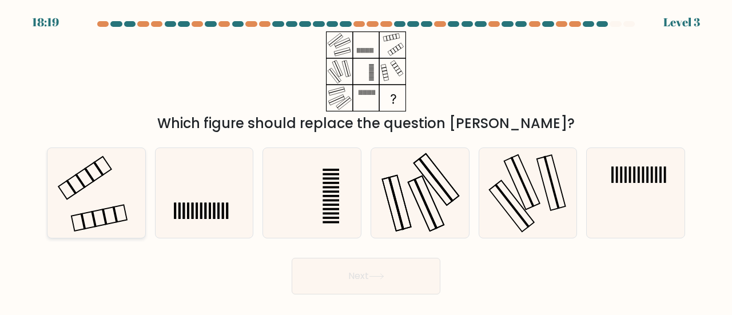
click at [101, 193] on icon at bounding box center [96, 193] width 90 height 90
click at [366, 161] on input "a." at bounding box center [366, 159] width 1 height 3
radio input "true"
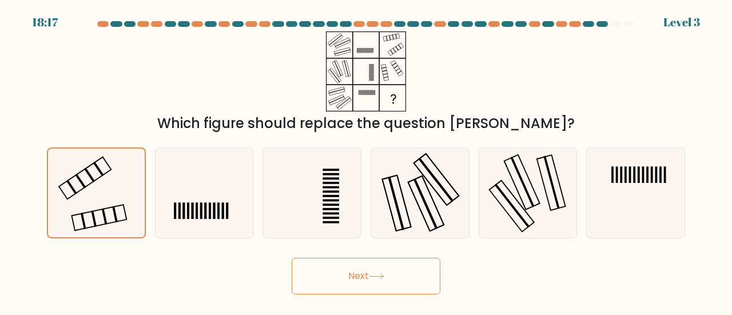
click at [348, 285] on button "Next" at bounding box center [366, 276] width 149 height 37
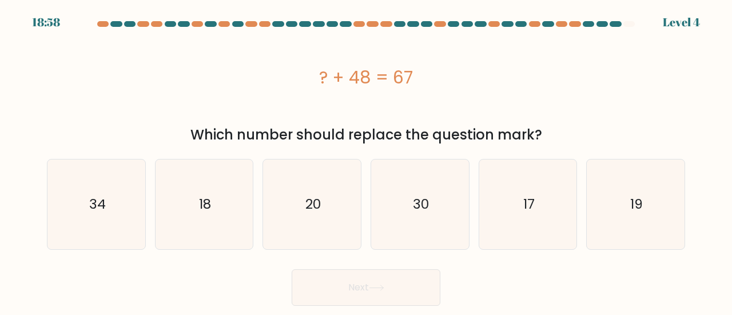
drag, startPoint x: 319, startPoint y: 75, endPoint x: 542, endPoint y: 141, distance: 232.7
click at [542, 141] on div "? + 48 = 67 Which number should replace the question mark?" at bounding box center [366, 88] width 652 height 114
copy div "? + 48 = 67 Which number should replace the question mark?"
click at [630, 196] on text "19" at bounding box center [636, 204] width 13 height 19
click at [367, 161] on input "f. 19" at bounding box center [366, 159] width 1 height 3
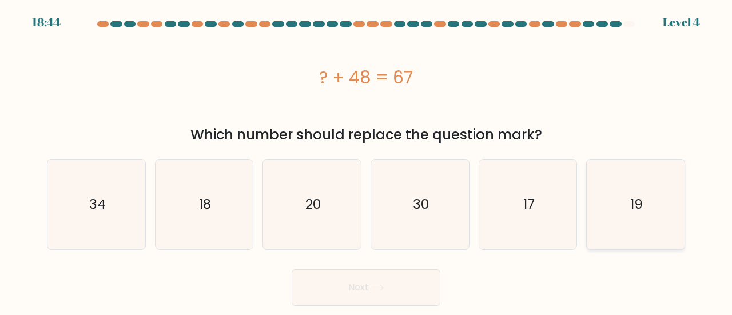
radio input "true"
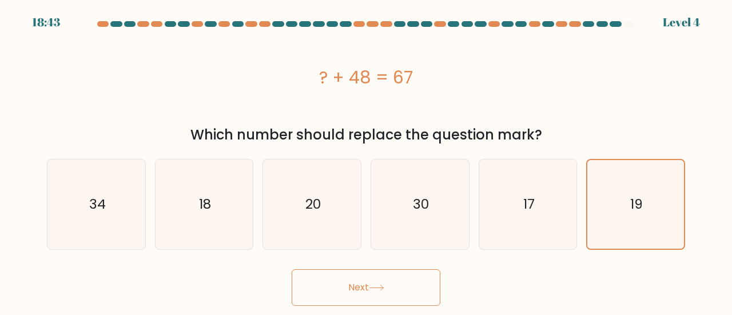
click at [374, 292] on button "Next" at bounding box center [366, 287] width 149 height 37
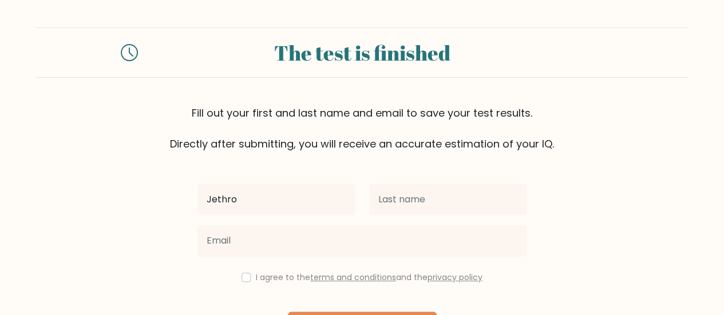
type input "Jethro"
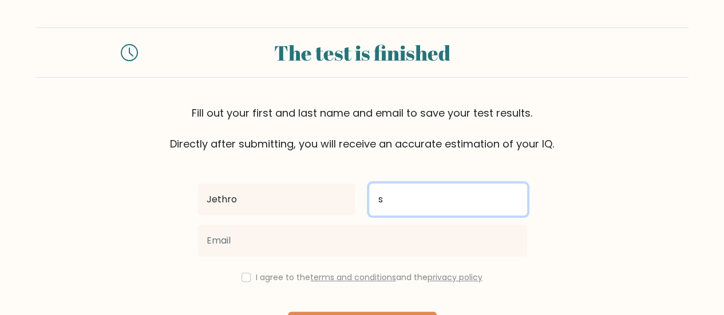
type input "Sales"
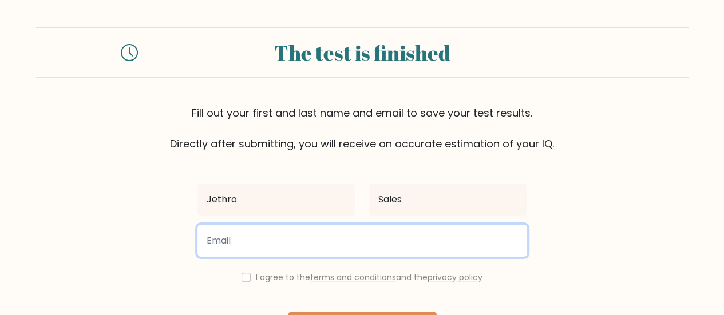
click at [411, 241] on input "email" at bounding box center [361, 241] width 329 height 32
type input "itsjethrosales@gmail.com"
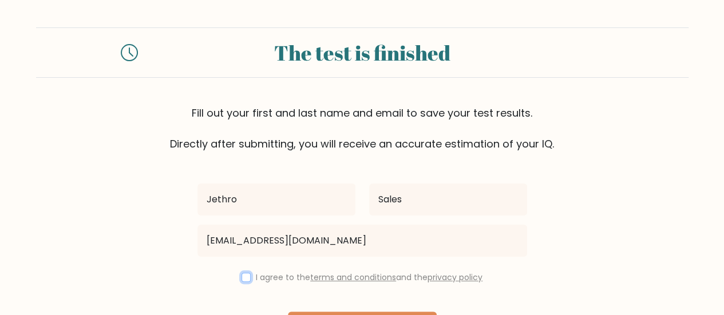
click at [241, 278] on input "checkbox" at bounding box center [245, 277] width 9 height 9
checkbox input "true"
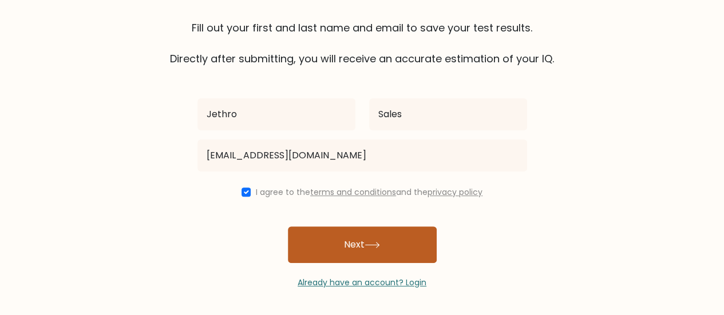
click at [341, 251] on button "Next" at bounding box center [362, 245] width 149 height 37
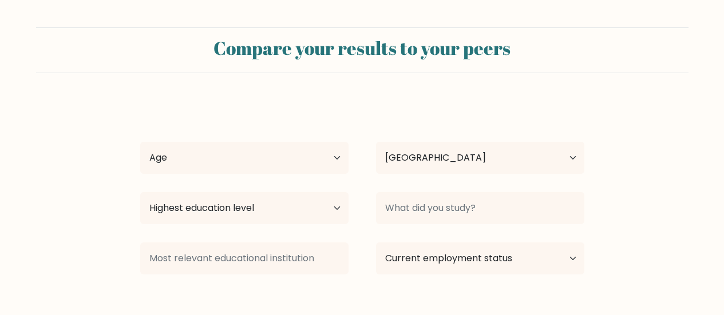
select select "PH"
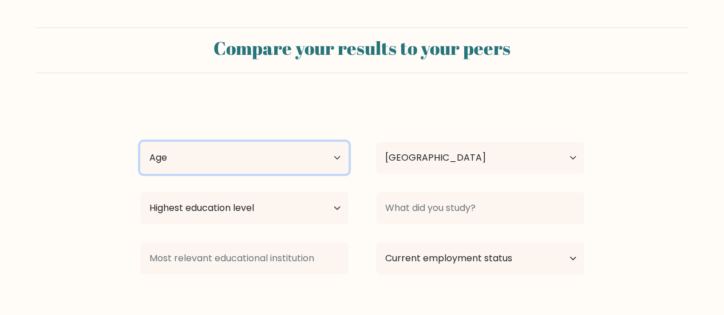
click at [273, 165] on select "Age Under [DEMOGRAPHIC_DATA] [DEMOGRAPHIC_DATA] [DEMOGRAPHIC_DATA] [DEMOGRAPHIC…" at bounding box center [244, 158] width 208 height 32
select select "25_34"
click at [140, 142] on select "Age Under [DEMOGRAPHIC_DATA] [DEMOGRAPHIC_DATA] [DEMOGRAPHIC_DATA] [DEMOGRAPHIC…" at bounding box center [244, 158] width 208 height 32
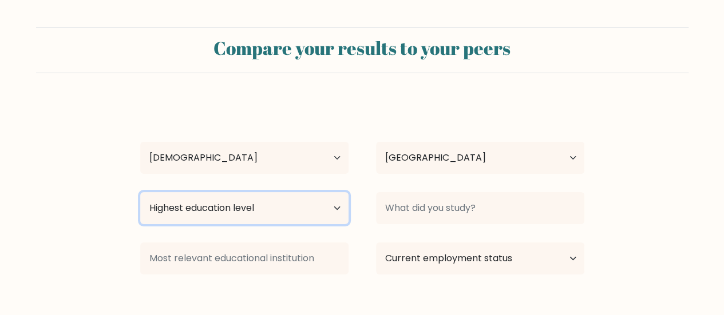
click at [291, 209] on select "Highest education level No schooling Primary Lower Secondary Upper Secondary Oc…" at bounding box center [244, 208] width 208 height 32
select select "bachelors_degree"
click at [140, 192] on select "Highest education level No schooling Primary Lower Secondary Upper Secondary Oc…" at bounding box center [244, 208] width 208 height 32
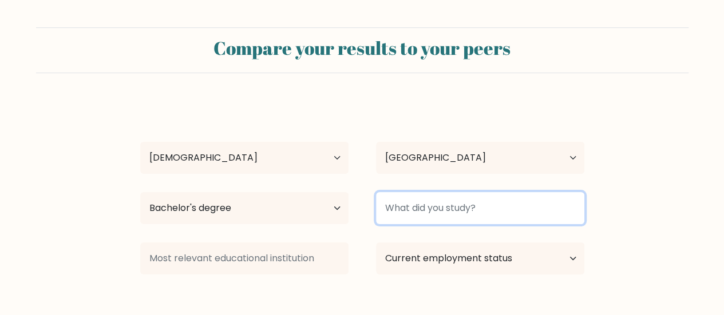
click at [402, 210] on input at bounding box center [480, 208] width 208 height 32
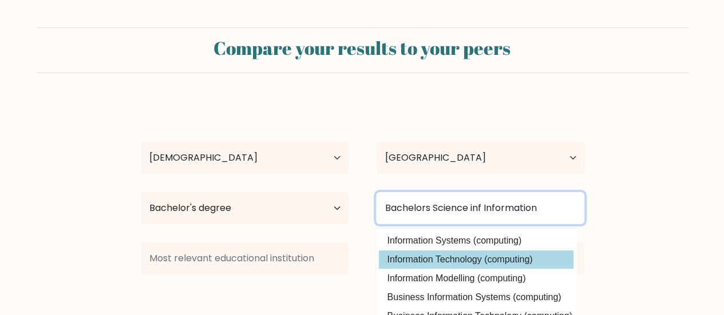
type input "Bachelors Science inf Information"
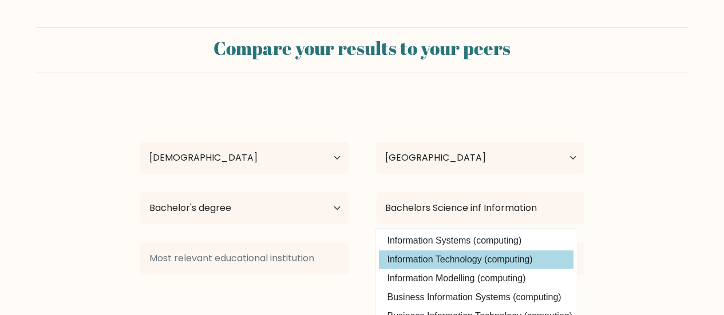
click at [424, 267] on div "Jethro Sales Age Under 18 years old 18-24 years old 25-34 years old 35-44 years…" at bounding box center [362, 227] width 458 height 252
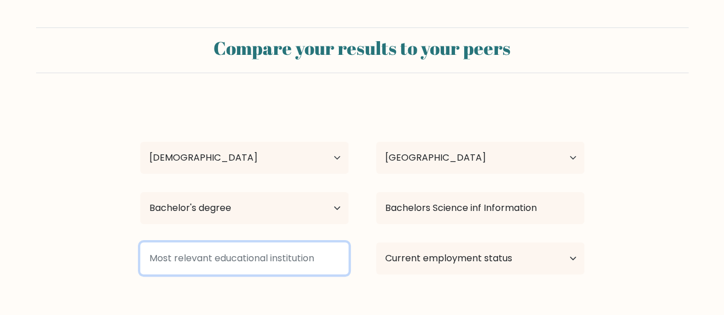
click at [283, 255] on input at bounding box center [244, 259] width 208 height 32
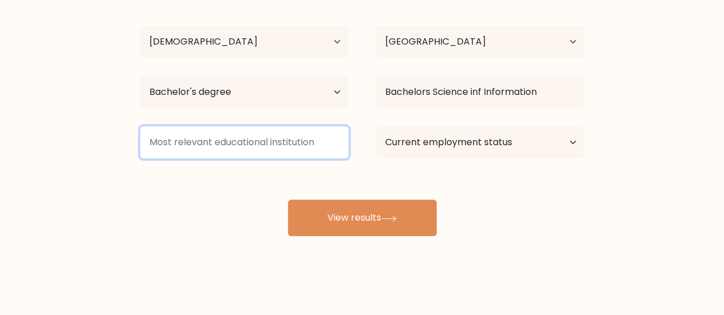
scroll to position [118, 0]
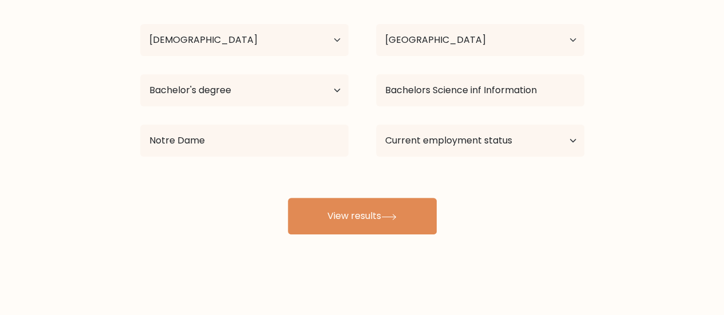
click at [253, 192] on div "Jethro Sales Age Under 18 years old 18-24 years old 25-34 years old 35-44 years…" at bounding box center [362, 109] width 458 height 252
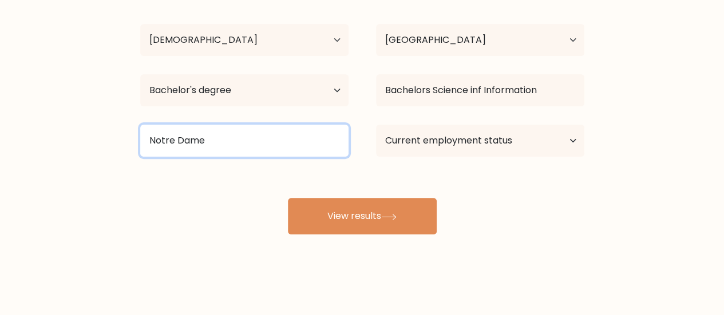
click at [249, 150] on input "Notre Dame" at bounding box center [244, 141] width 208 height 32
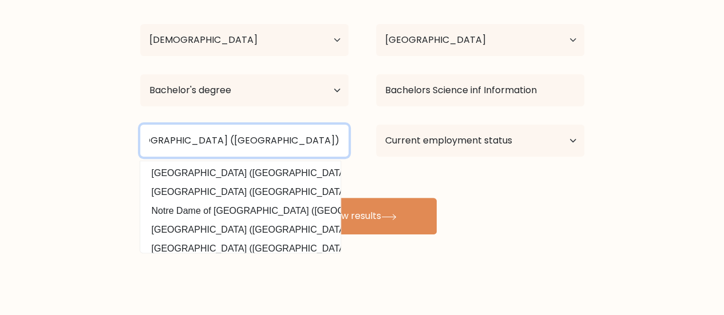
scroll to position [0, 35]
type input "Notre Dame of Dadiangas University (Philippines)"
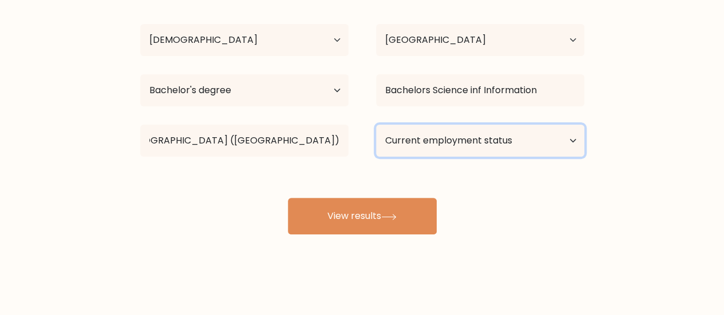
scroll to position [0, 0]
click at [403, 137] on select "Current employment status Employed Student Retired Other / prefer not to answer" at bounding box center [480, 141] width 208 height 32
select select "other"
click at [376, 125] on select "Current employment status Employed Student Retired Other / prefer not to answer" at bounding box center [480, 141] width 208 height 32
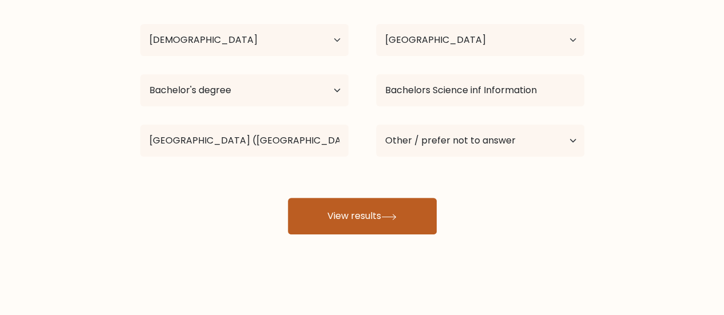
click at [382, 218] on button "View results" at bounding box center [362, 216] width 149 height 37
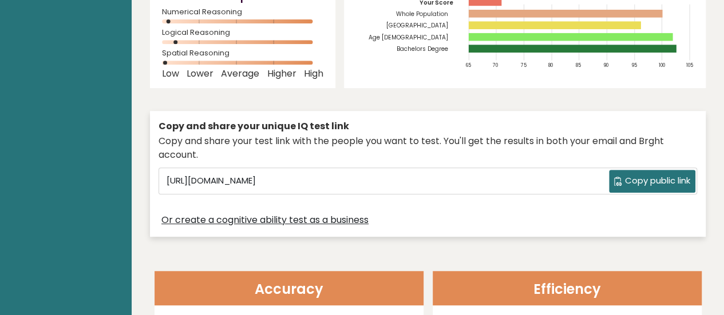
scroll to position [235, 0]
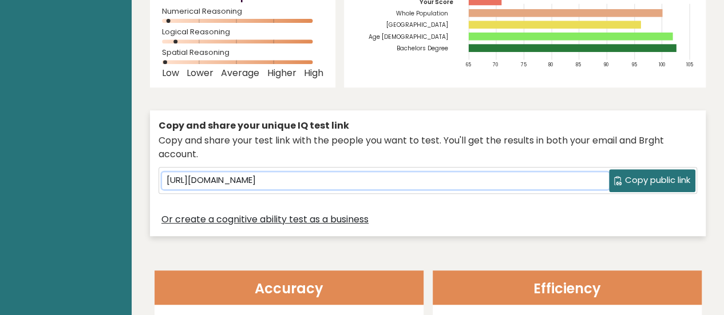
click at [432, 172] on input "[URL][DOMAIN_NAME]" at bounding box center [385, 180] width 447 height 17
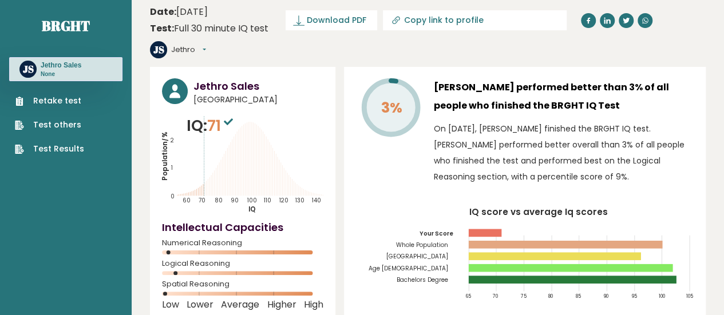
scroll to position [3, 0]
